Goal: Transaction & Acquisition: Book appointment/travel/reservation

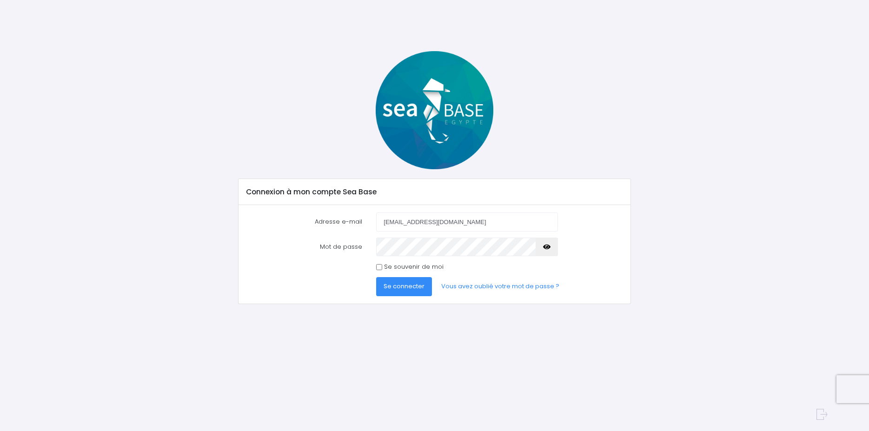
type input "[EMAIL_ADDRESS][DOMAIN_NAME]"
click at [416, 286] on span "Se connecter" at bounding box center [403, 286] width 41 height 9
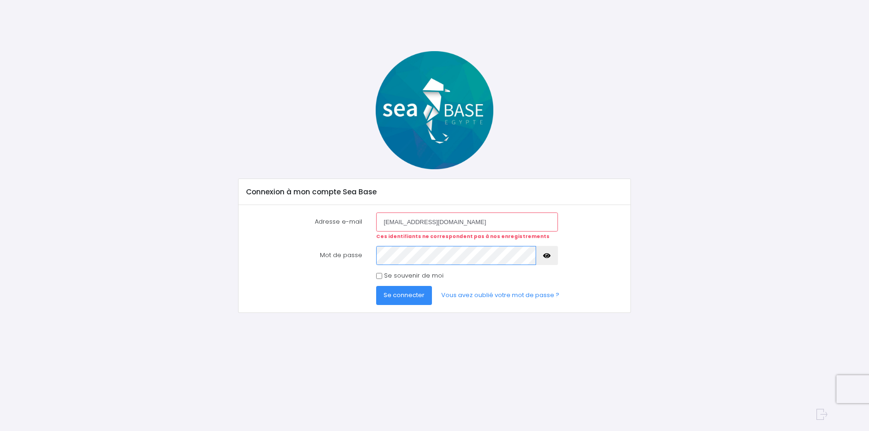
click at [376, 286] on button "Se connecter" at bounding box center [404, 295] width 56 height 19
click at [548, 256] on icon "button" at bounding box center [546, 256] width 7 height 0
click at [376, 286] on button "Se connecter" at bounding box center [404, 295] width 56 height 19
click at [541, 253] on button "button" at bounding box center [546, 255] width 22 height 19
click at [376, 286] on button "Se connecter" at bounding box center [404, 295] width 56 height 19
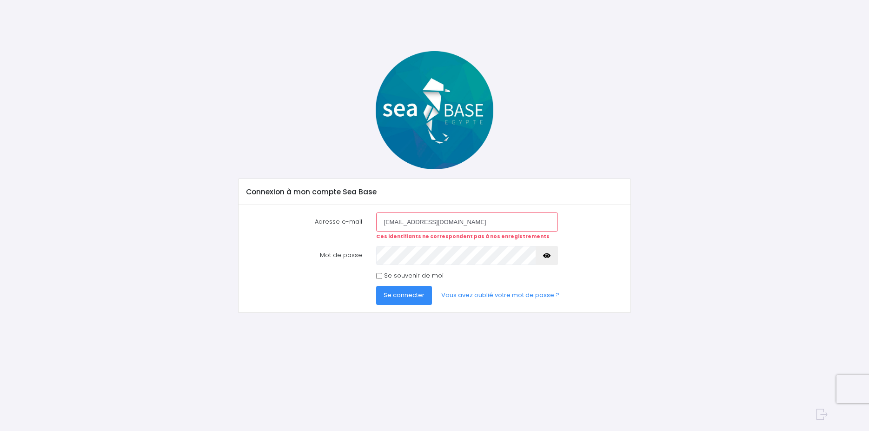
click at [379, 276] on input "Se souvenir de moi" at bounding box center [379, 276] width 6 height 6
checkbox input "true"
click at [466, 293] on link "Vous avez oublié votre mot de passe ?" at bounding box center [500, 295] width 133 height 19
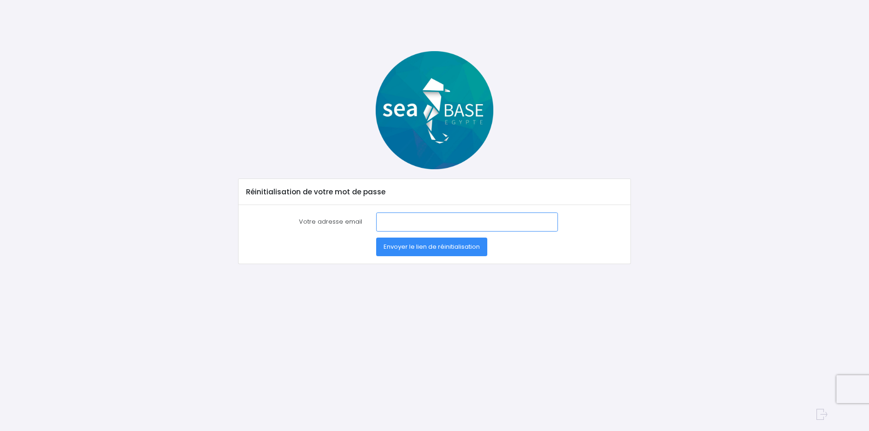
click at [405, 224] on input "Votre adresse email" at bounding box center [466, 221] width 181 height 19
type input "[EMAIL_ADDRESS][DOMAIN_NAME]"
click at [376, 237] on button "Envoyer le lien de réinitialisation" at bounding box center [431, 246] width 111 height 19
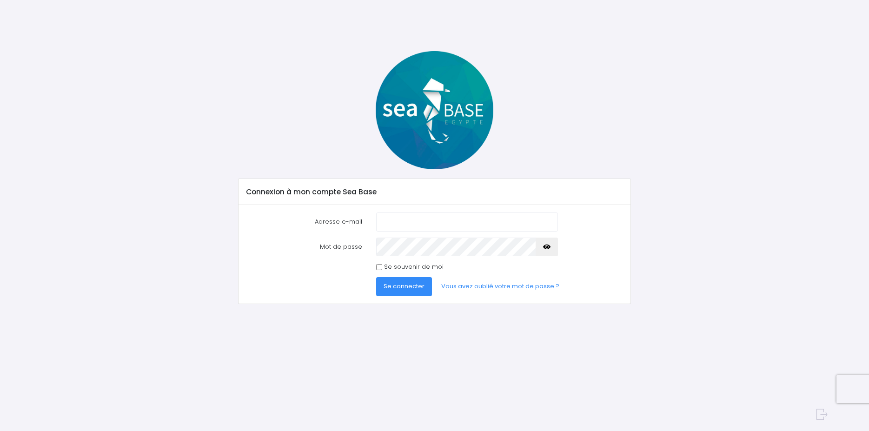
click at [417, 220] on input "Adresse e-mail" at bounding box center [466, 221] width 181 height 19
click at [496, 207] on div "Adresse e-mail stephane.alirand Mot de passe" at bounding box center [434, 254] width 392 height 99
click at [472, 215] on input "stephane.alirand" at bounding box center [466, 221] width 181 height 19
type input "stephane.alirand@sfr.fr"
click at [376, 277] on button "Se connecter" at bounding box center [404, 286] width 56 height 19
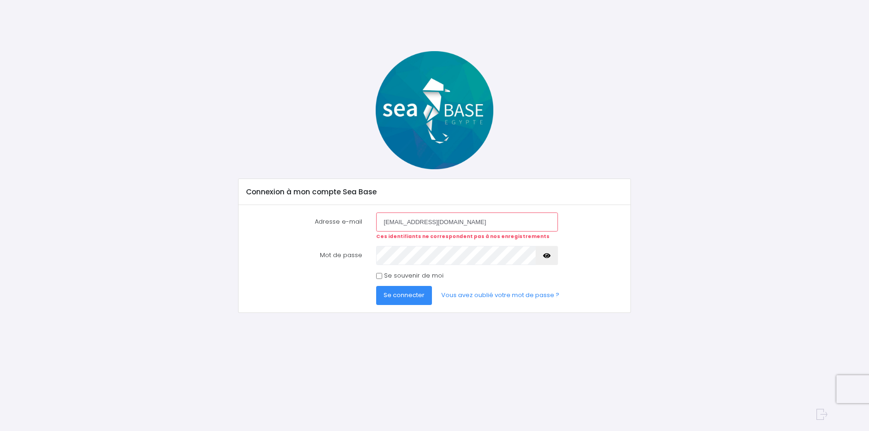
click at [545, 252] on button "button" at bounding box center [546, 255] width 22 height 19
click at [376, 286] on button "Se connecter" at bounding box center [404, 295] width 56 height 19
click at [551, 259] on button "button" at bounding box center [546, 255] width 22 height 19
click at [407, 293] on span "Se connecter" at bounding box center [403, 294] width 41 height 9
click at [461, 296] on link "Vous avez oublié votre mot de passe ?" at bounding box center [500, 295] width 133 height 19
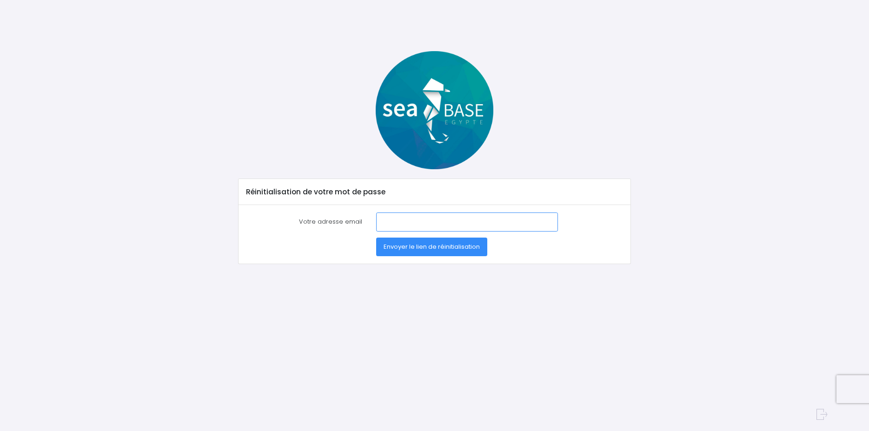
click at [394, 221] on input "Votre adresse email" at bounding box center [466, 221] width 181 height 19
type input "[EMAIL_ADDRESS][DOMAIN_NAME]"
click at [376, 237] on button "Envoyer le lien de réinitialisation" at bounding box center [431, 246] width 111 height 19
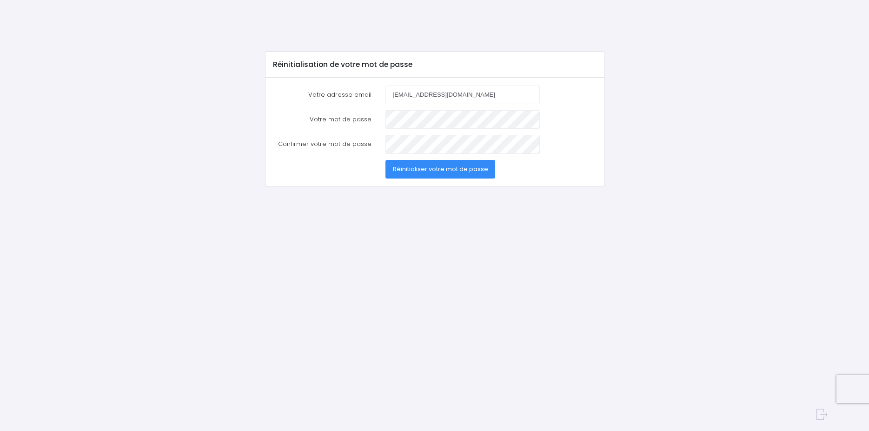
type input "[EMAIL_ADDRESS][DOMAIN_NAME]"
click at [385, 160] on button "Réinitialiser votre mot de passe" at bounding box center [440, 169] width 110 height 19
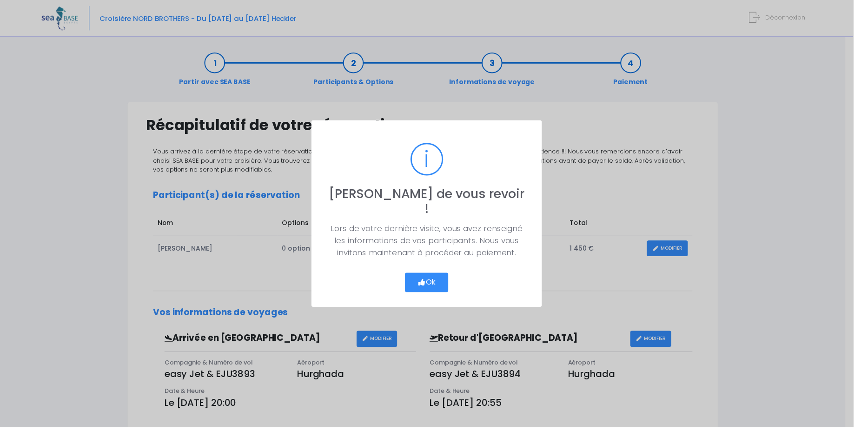
click at [445, 275] on button "Ok" at bounding box center [431, 285] width 44 height 20
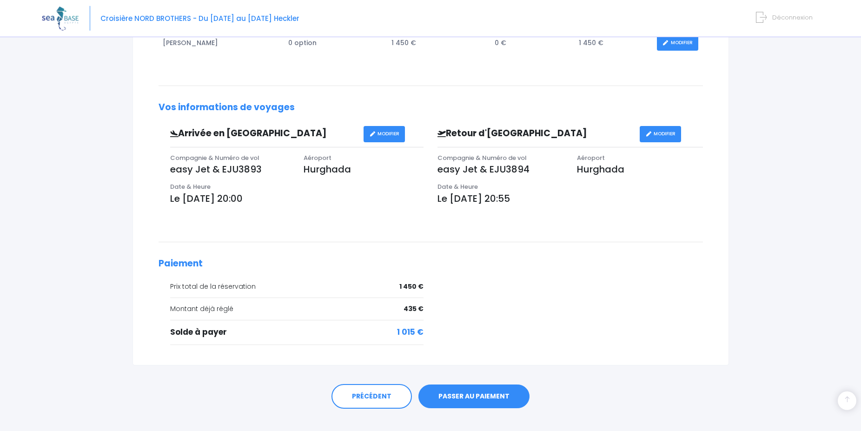
scroll to position [223, 0]
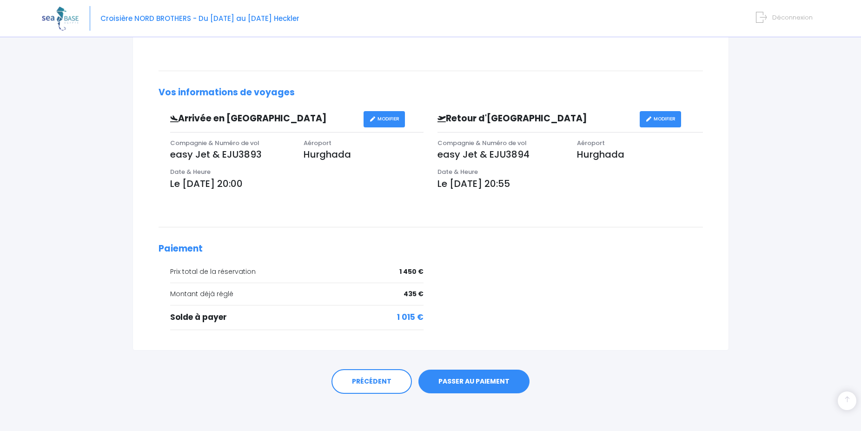
click at [490, 381] on link "PASSER AU PAIEMENT" at bounding box center [473, 381] width 111 height 24
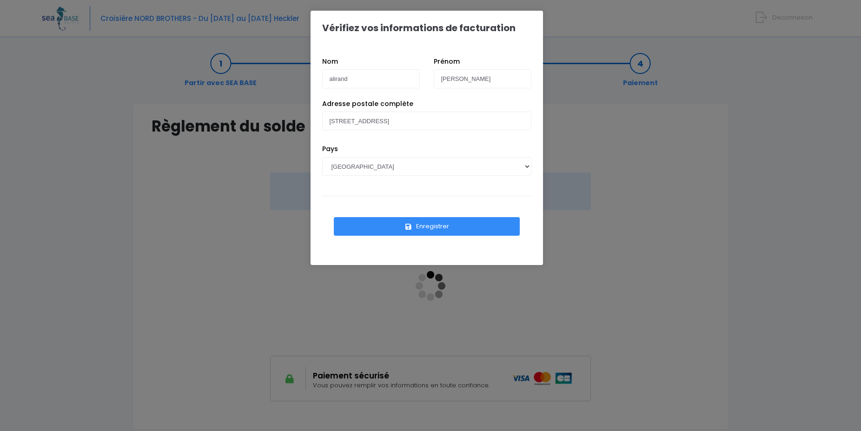
click at [447, 224] on button "Enregistrer" at bounding box center [427, 226] width 186 height 19
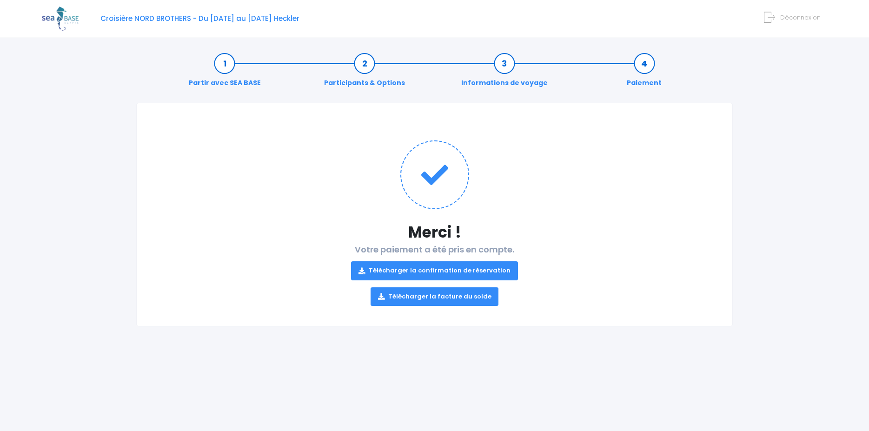
click at [458, 270] on link "Télécharger la confirmation de réservation" at bounding box center [434, 270] width 167 height 19
click at [423, 296] on link "Télécharger la facture du solde" at bounding box center [434, 296] width 128 height 19
click at [63, 22] on img at bounding box center [60, 19] width 37 height 24
click at [804, 15] on span "Déconnexion" at bounding box center [800, 17] width 40 height 9
